Goal: Information Seeking & Learning: Learn about a topic

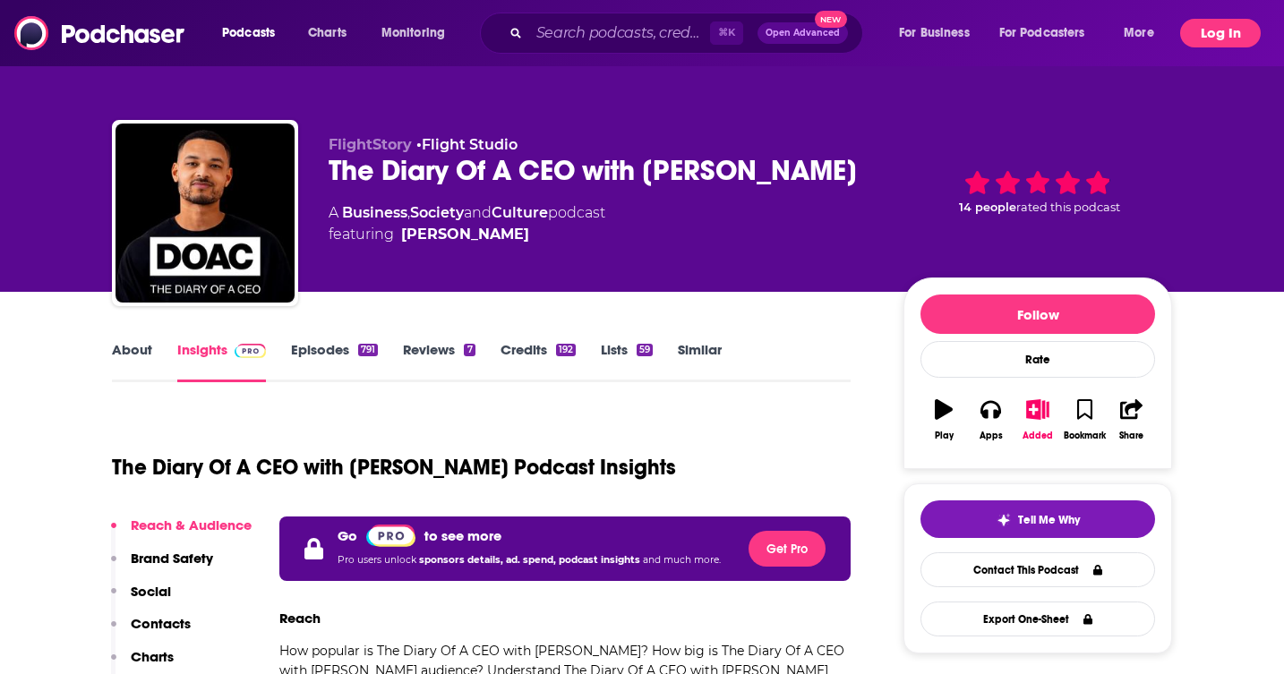
click at [1218, 41] on button "Log In" at bounding box center [1220, 33] width 81 height 29
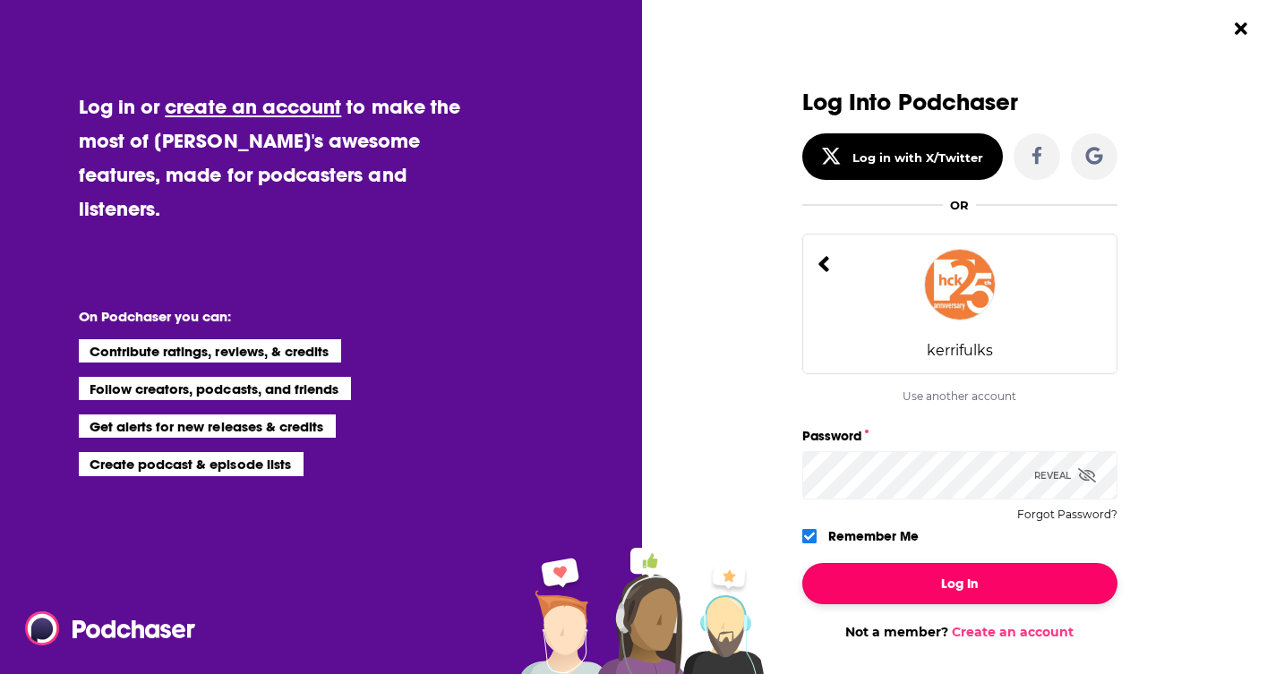
click at [877, 578] on button "Log In" at bounding box center [959, 583] width 315 height 41
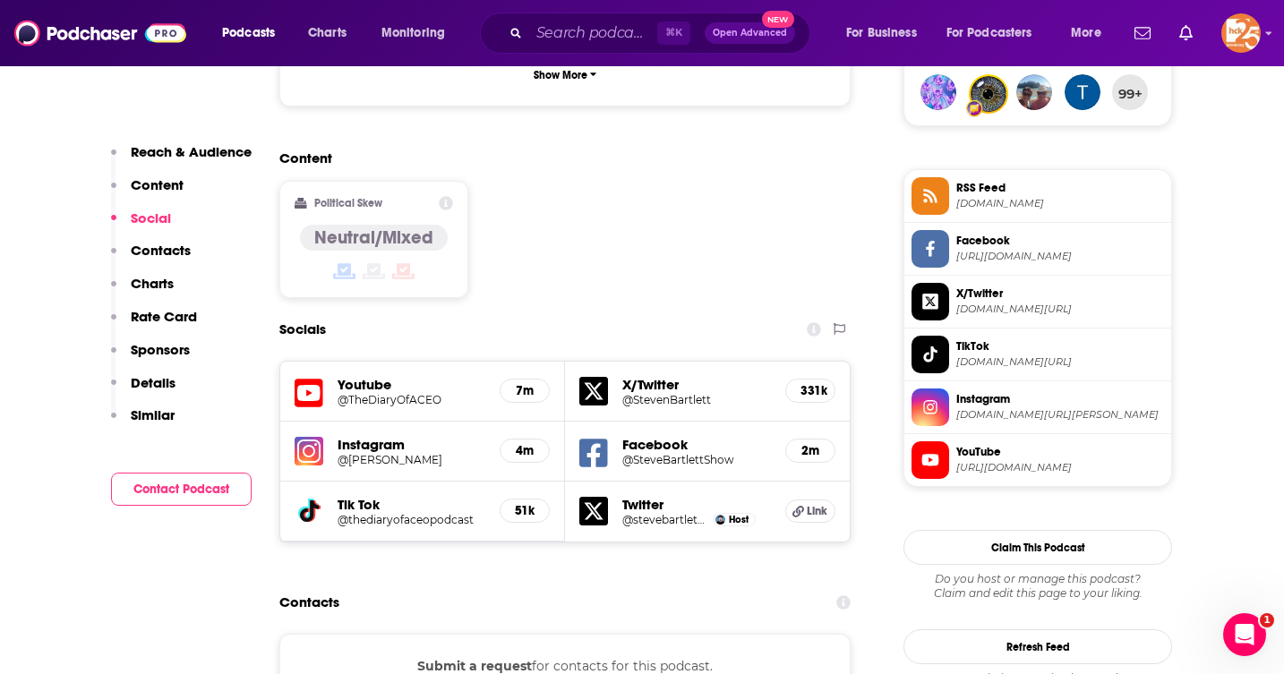
scroll to position [1351, 0]
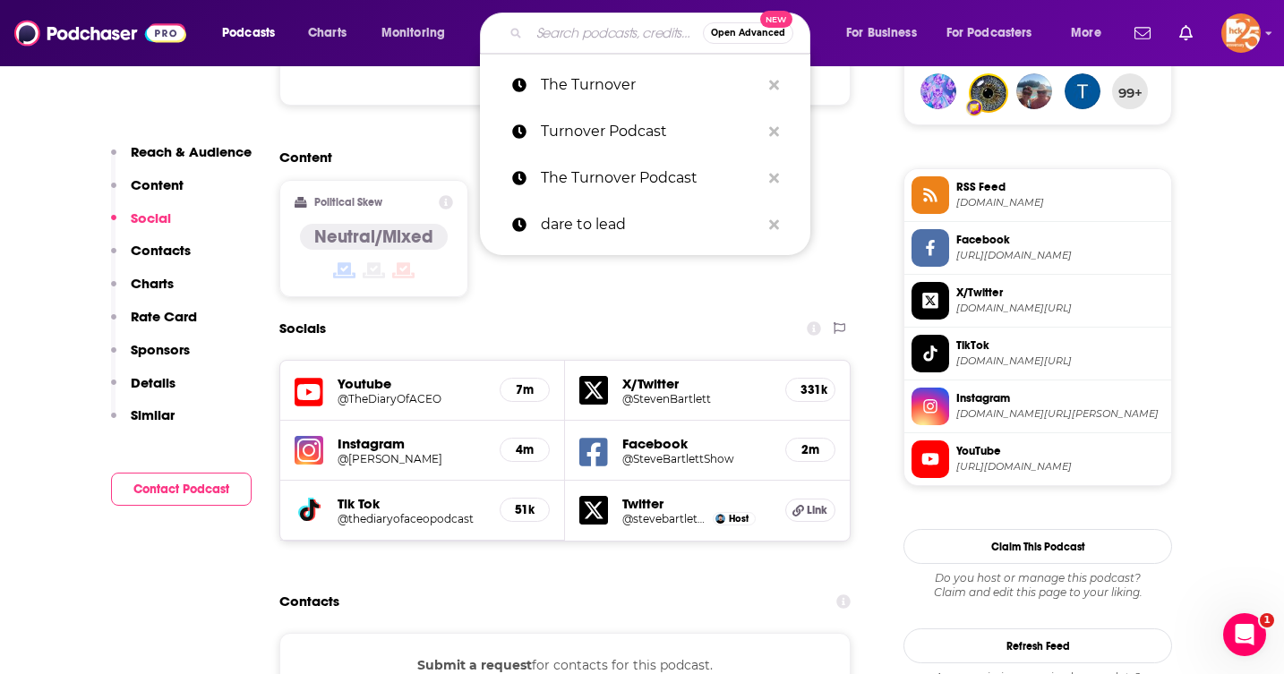
click at [590, 30] on input "Search podcasts, credits, & more..." at bounding box center [616, 33] width 174 height 29
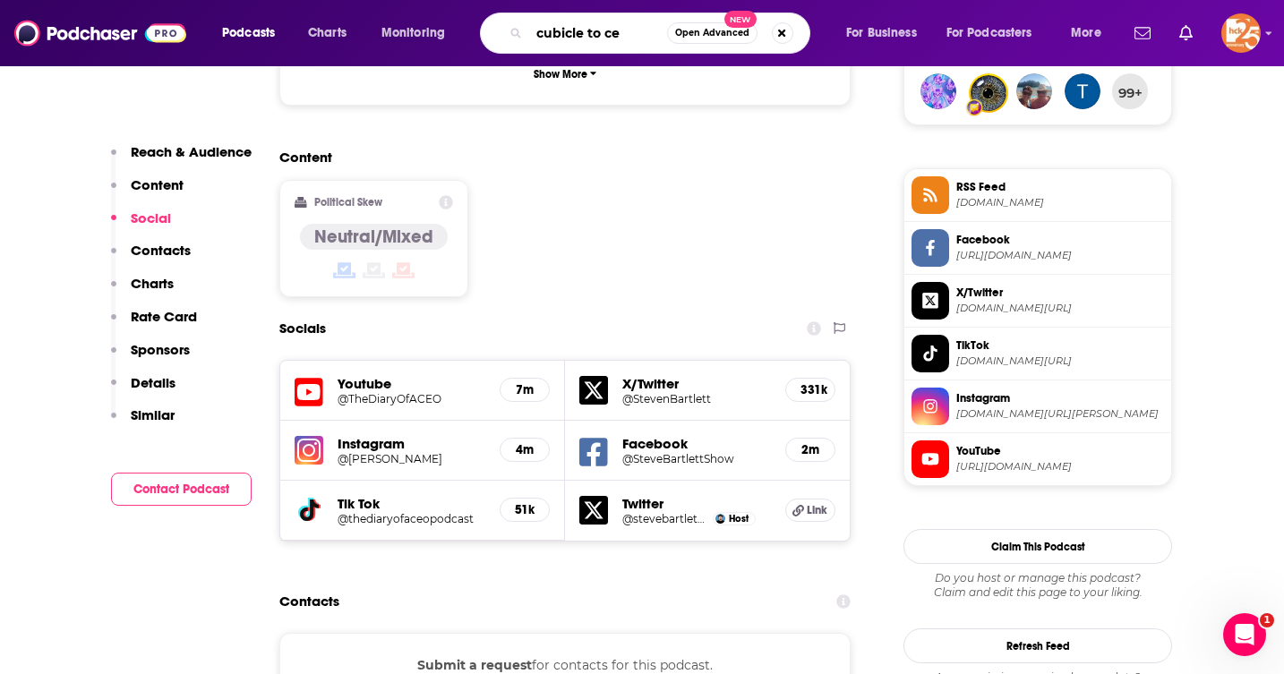
type input "cubicle to ceo"
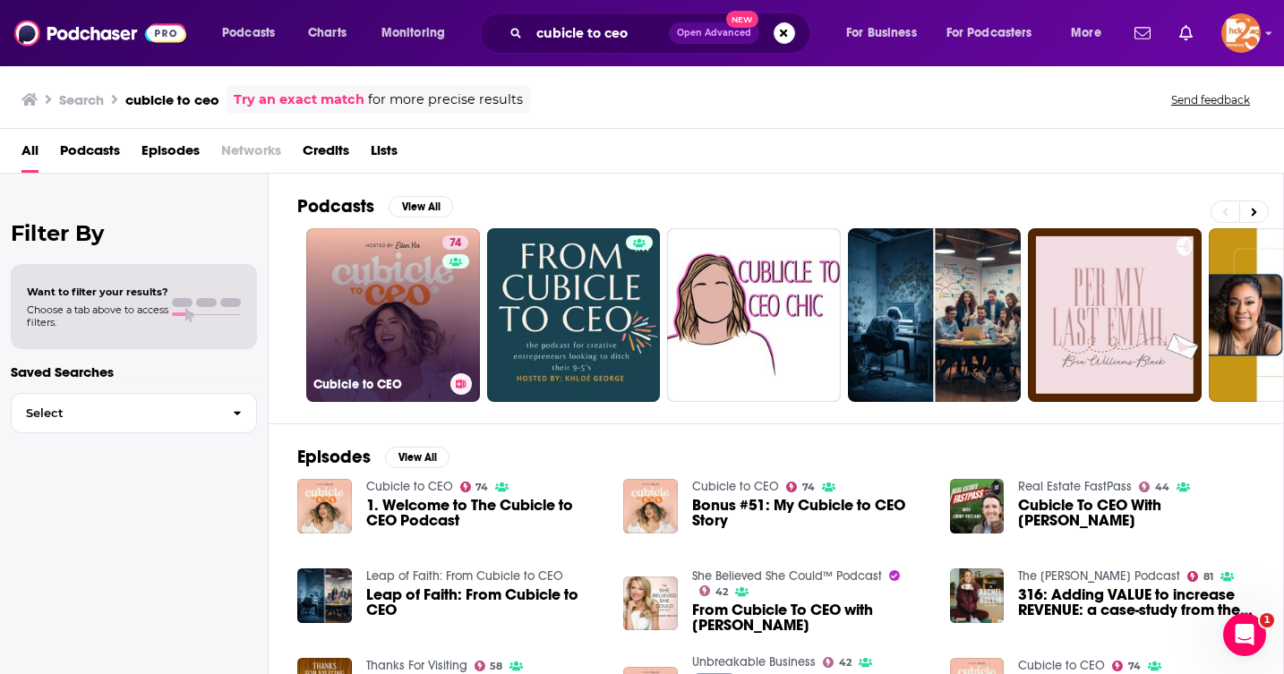
click at [397, 310] on link "74 Cubicle to CEO" at bounding box center [393, 315] width 174 height 174
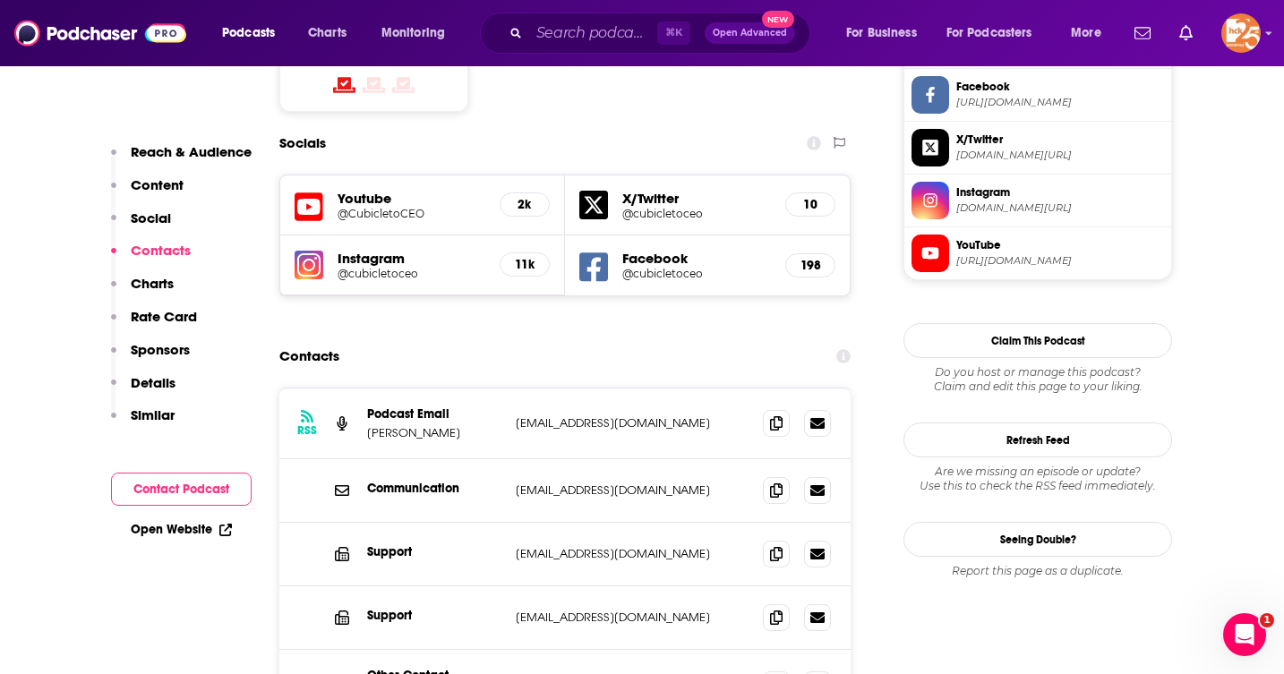
scroll to position [1582, 0]
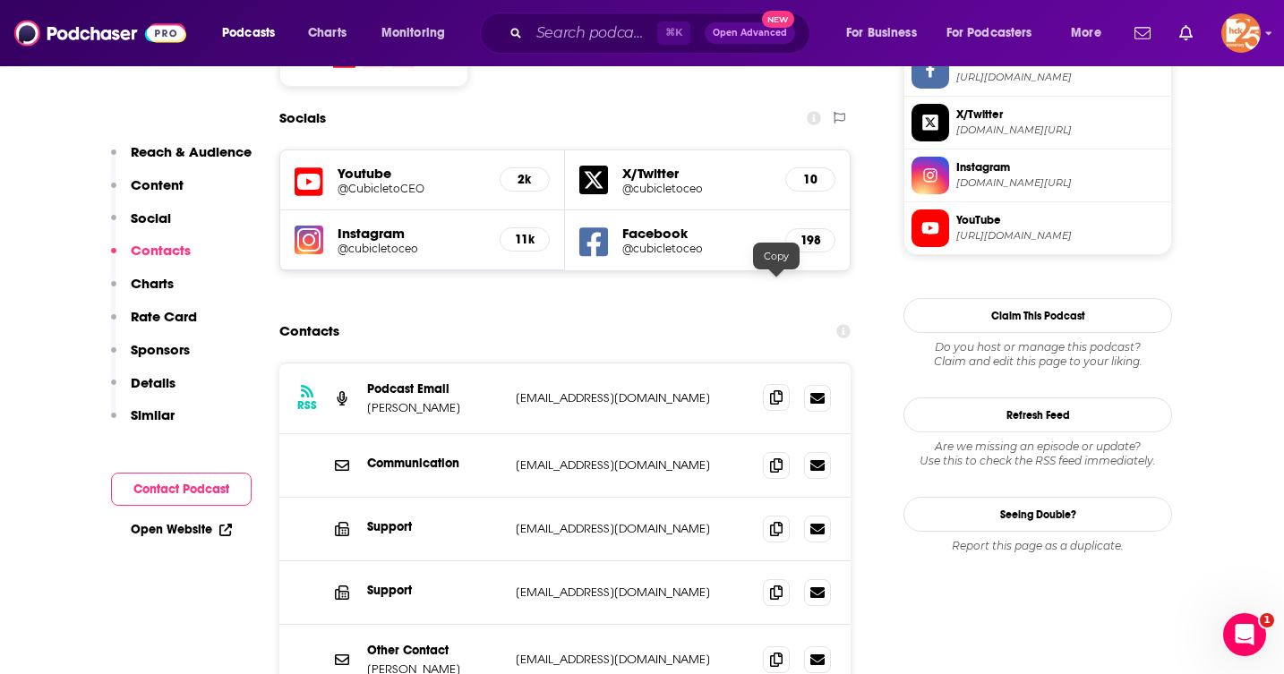
click at [776, 390] on icon at bounding box center [776, 397] width 13 height 14
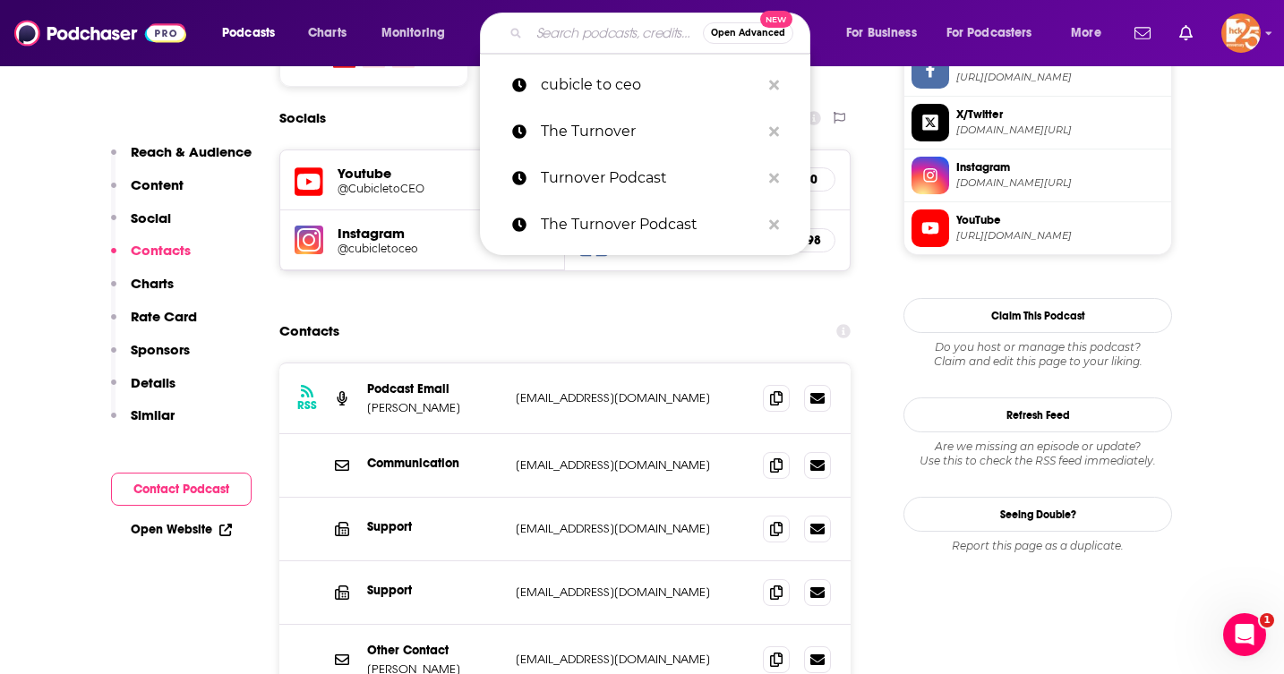
click at [567, 30] on input "Search podcasts, credits, & more..." at bounding box center [616, 33] width 174 height 29
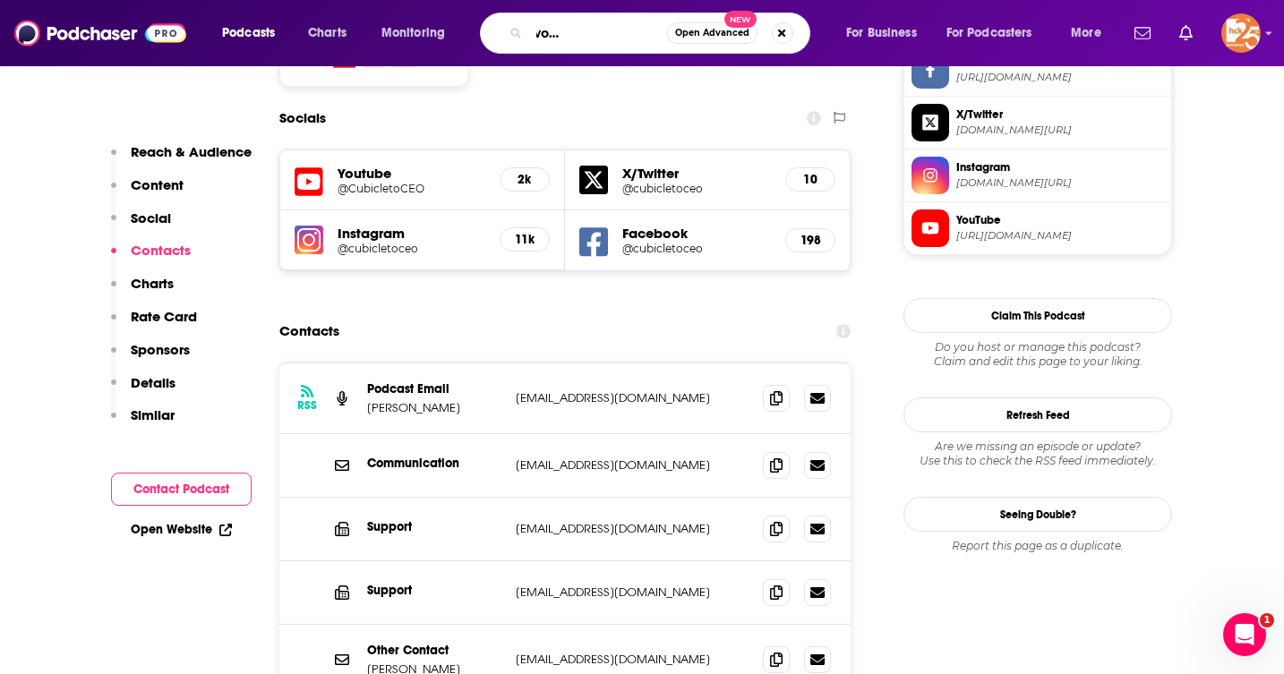
type input "empowering women in real estate"
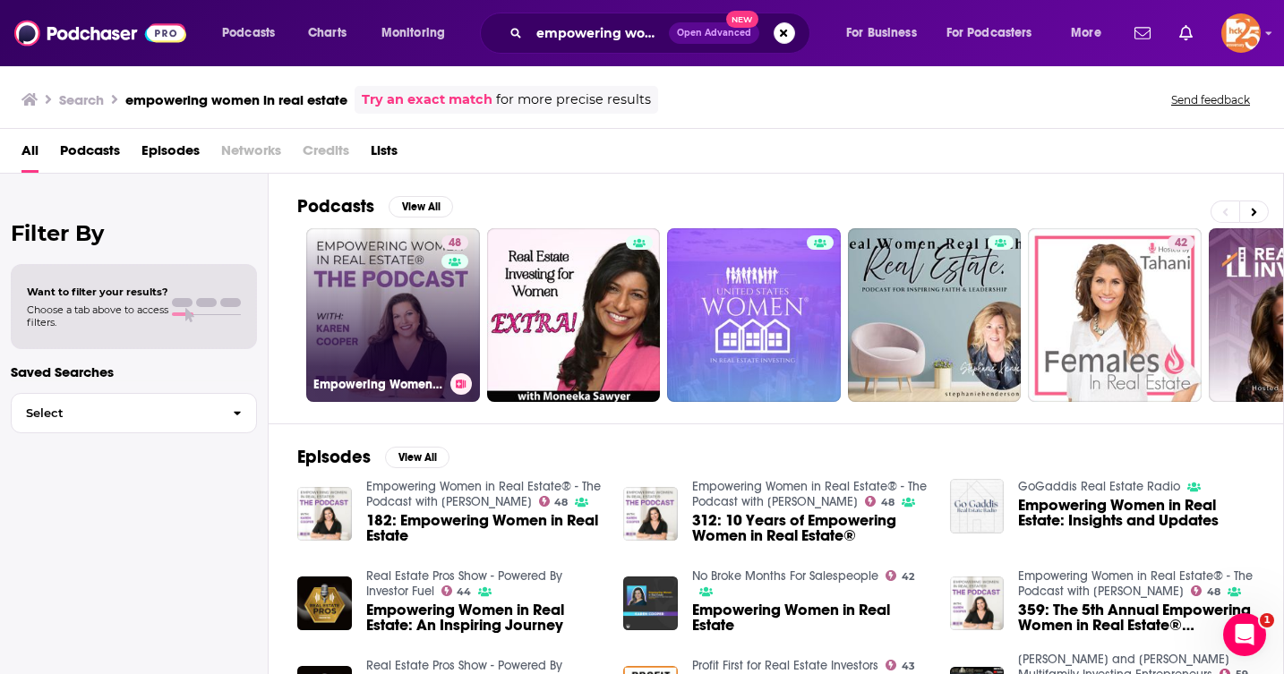
click at [407, 312] on link "48 Empowering Women in Real Estate® - The Podcast with [PERSON_NAME]" at bounding box center [393, 315] width 174 height 174
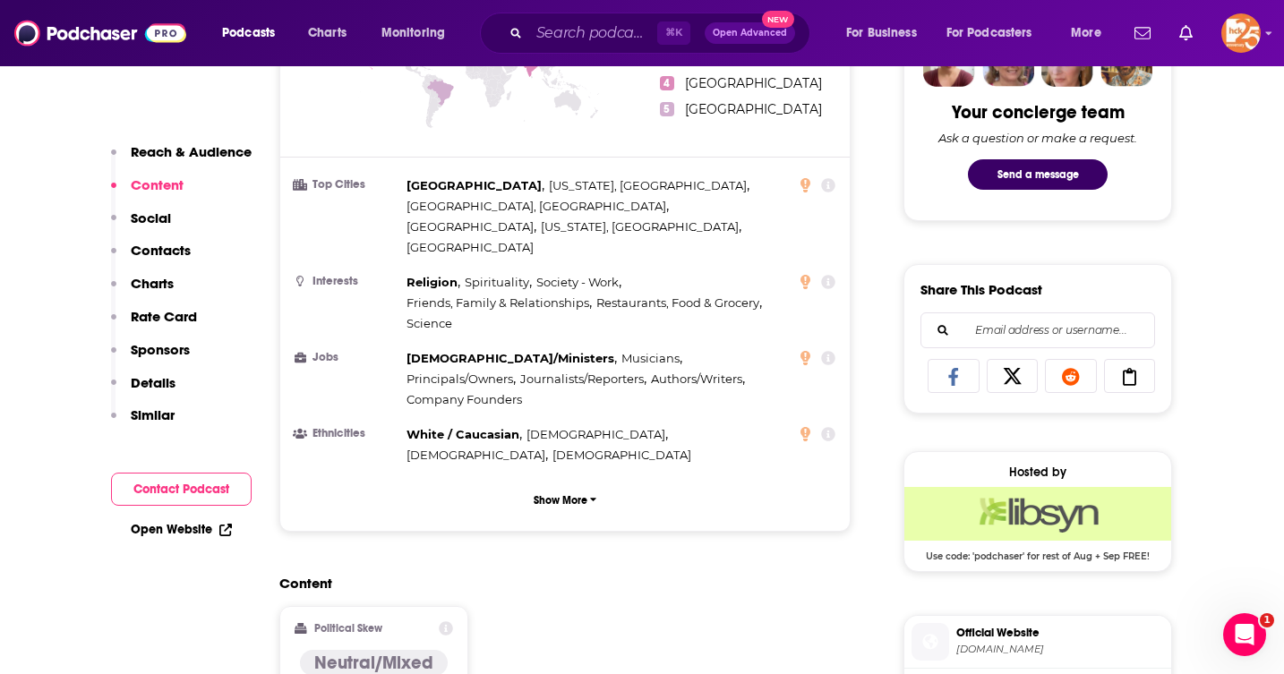
scroll to position [912, 0]
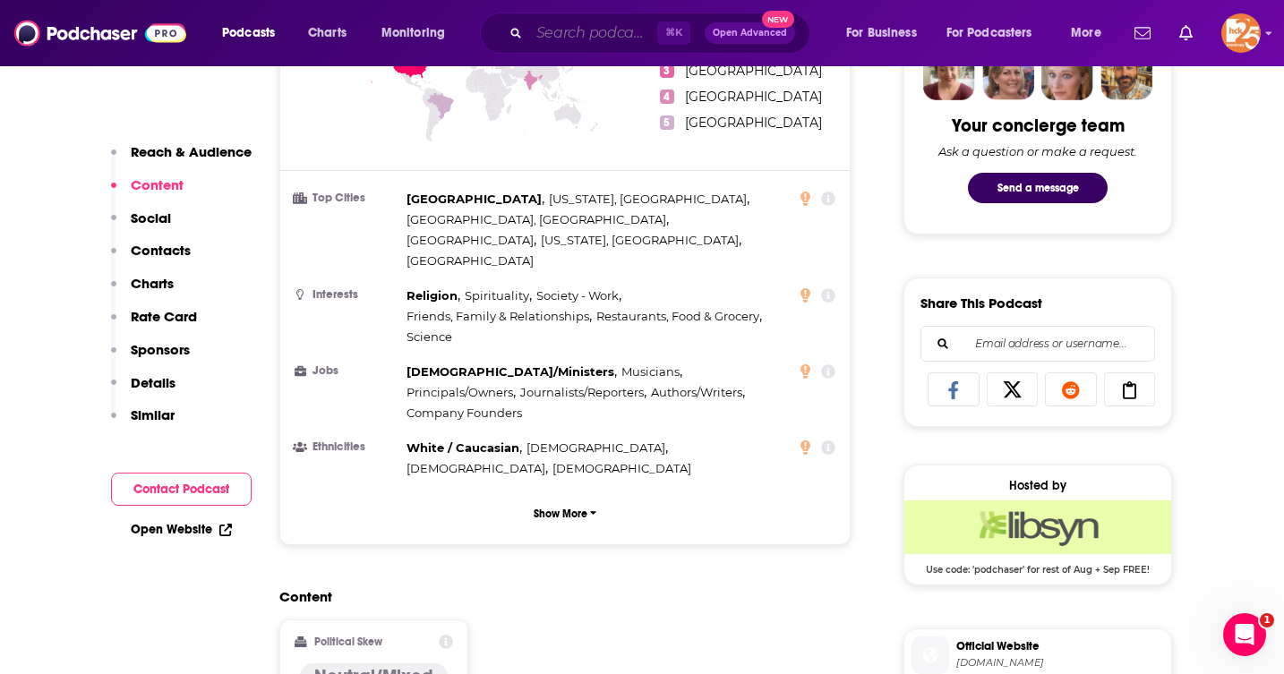
click at [569, 28] on input "Search podcasts, credits, & more..." at bounding box center [593, 33] width 128 height 29
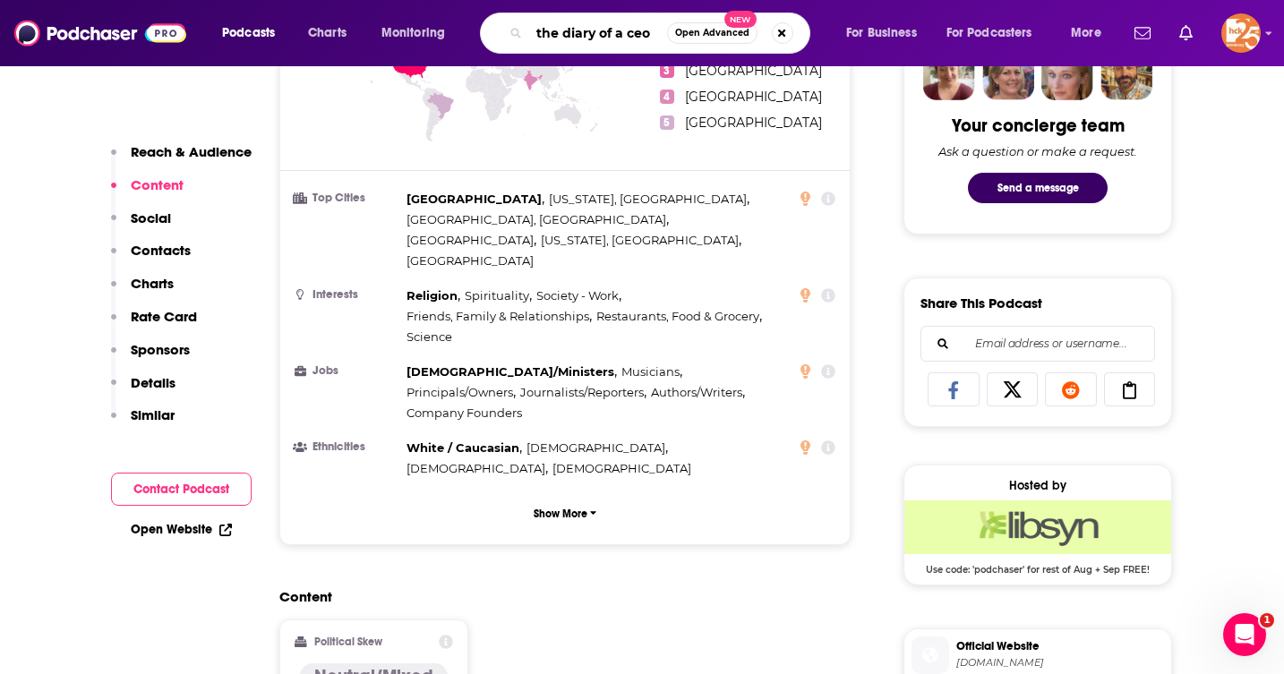
type input "the diary of a ceo"
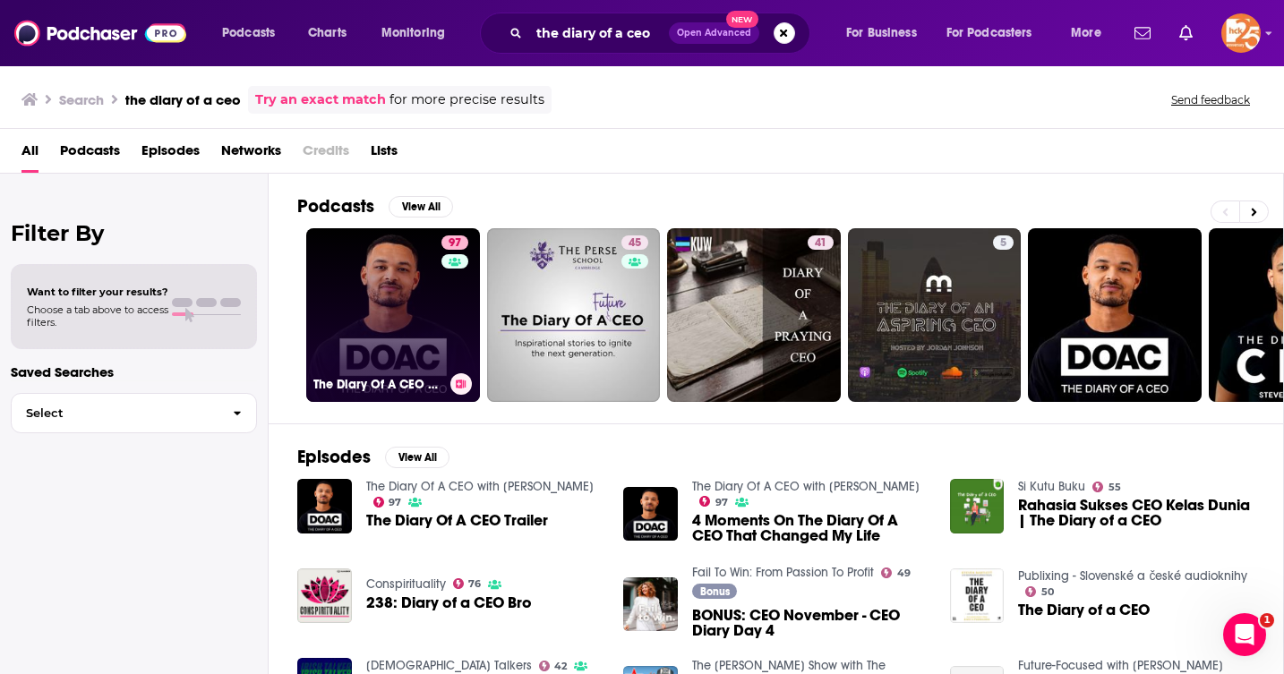
click at [415, 336] on link "97 The Diary Of A CEO with [PERSON_NAME]" at bounding box center [393, 315] width 174 height 174
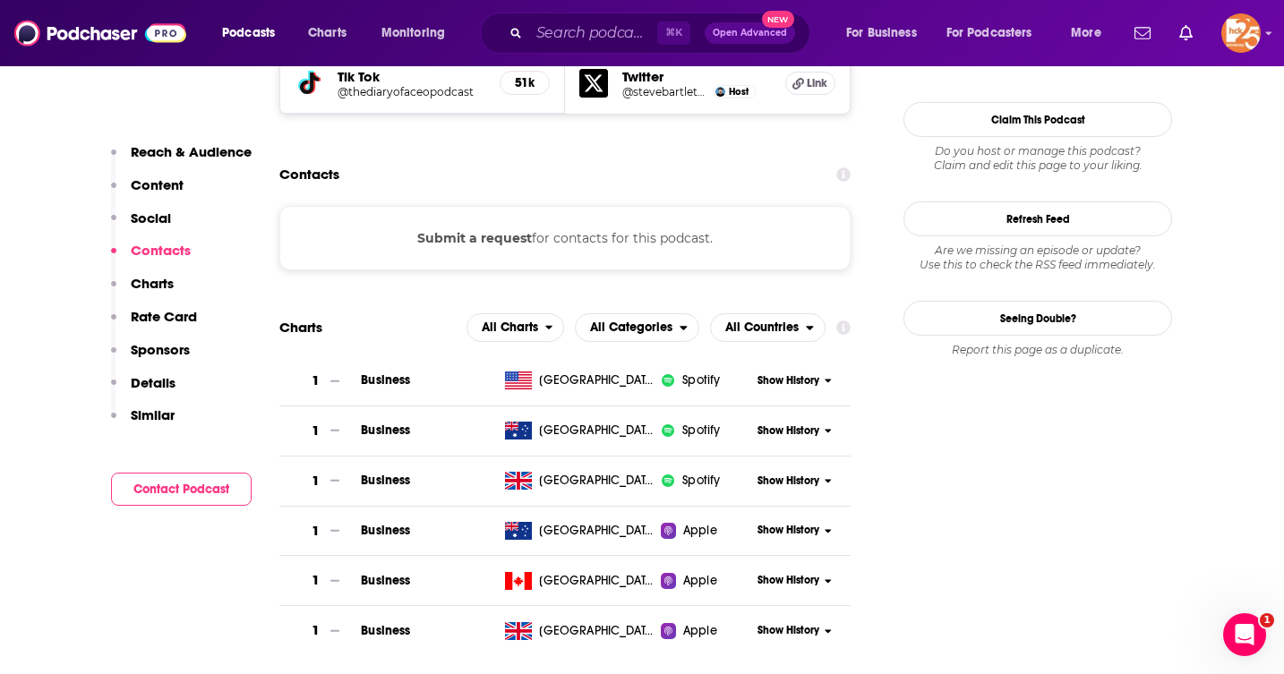
scroll to position [1552, 0]
